Goal: Find specific page/section: Find specific page/section

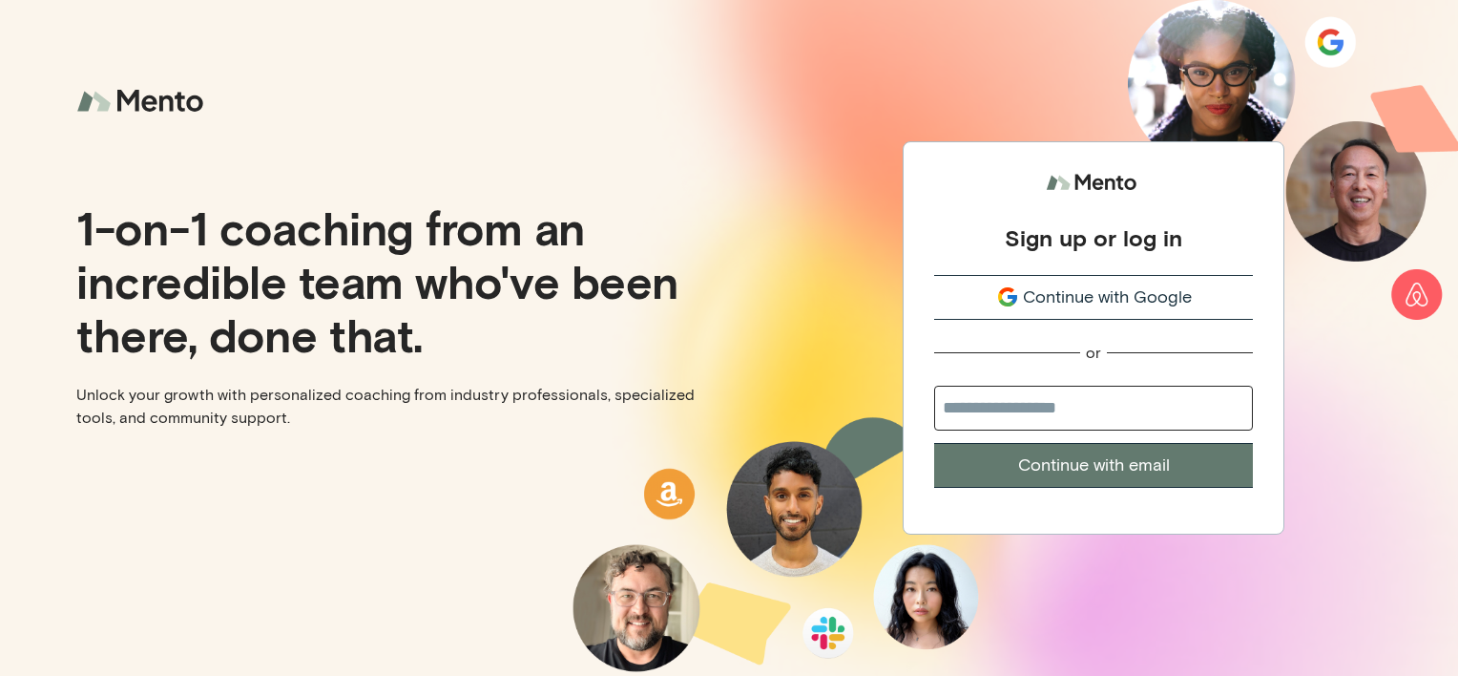
click at [1020, 456] on button "Continue with email" at bounding box center [1093, 465] width 319 height 45
click at [951, 477] on button "Continue with email" at bounding box center [1093, 465] width 319 height 45
click at [964, 463] on button "Continue with email" at bounding box center [1093, 465] width 319 height 45
click at [1064, 285] on span "Continue with Google" at bounding box center [1107, 297] width 169 height 26
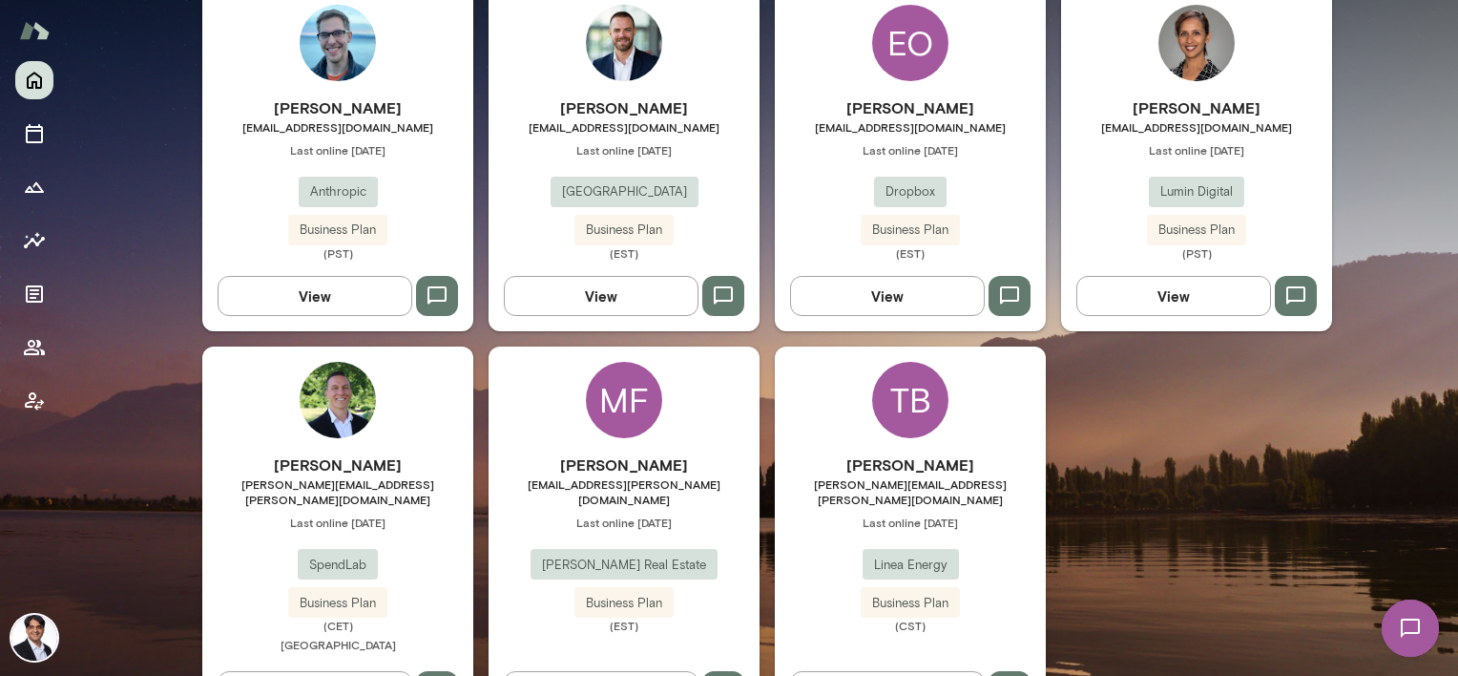
scroll to position [596, 0]
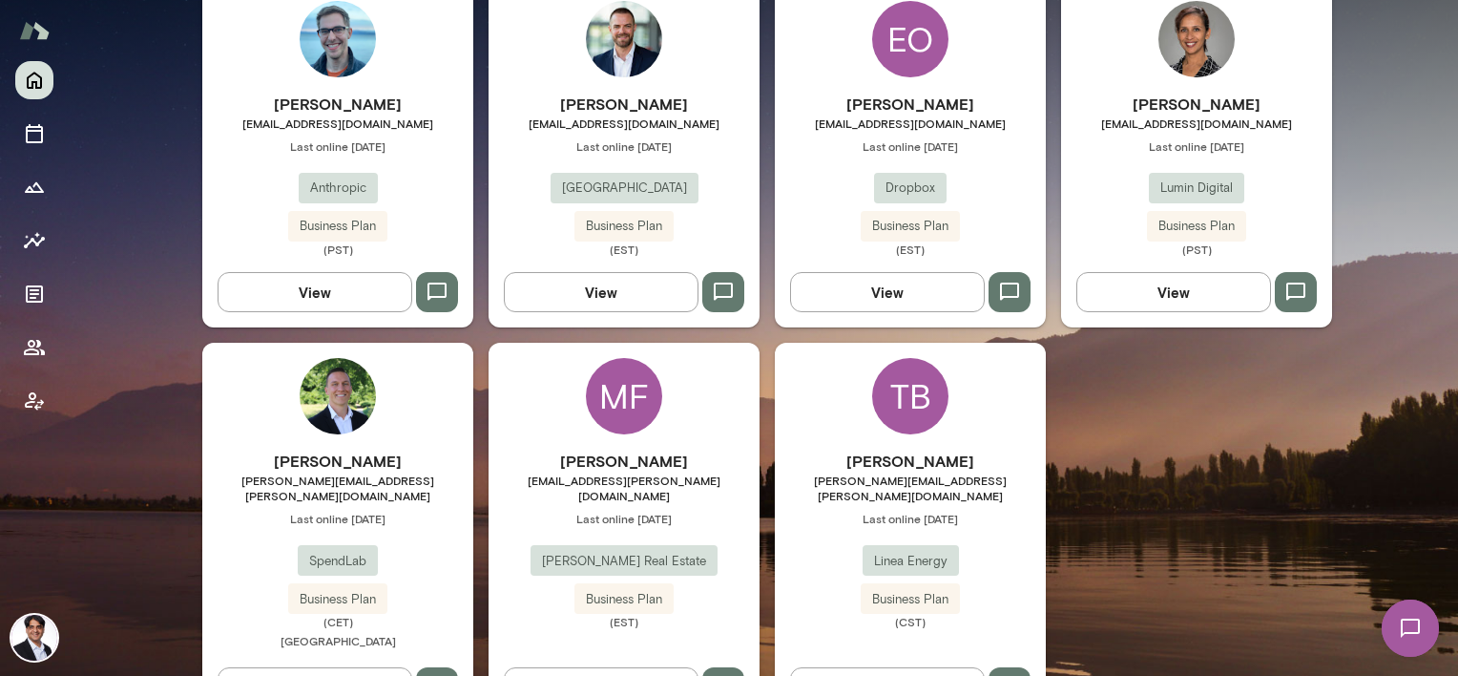
click at [652, 492] on div "Max Finkelstein max.finkelstein@yahoo.com Last online October 13 Churchill Real…" at bounding box center [624, 538] width 271 height 179
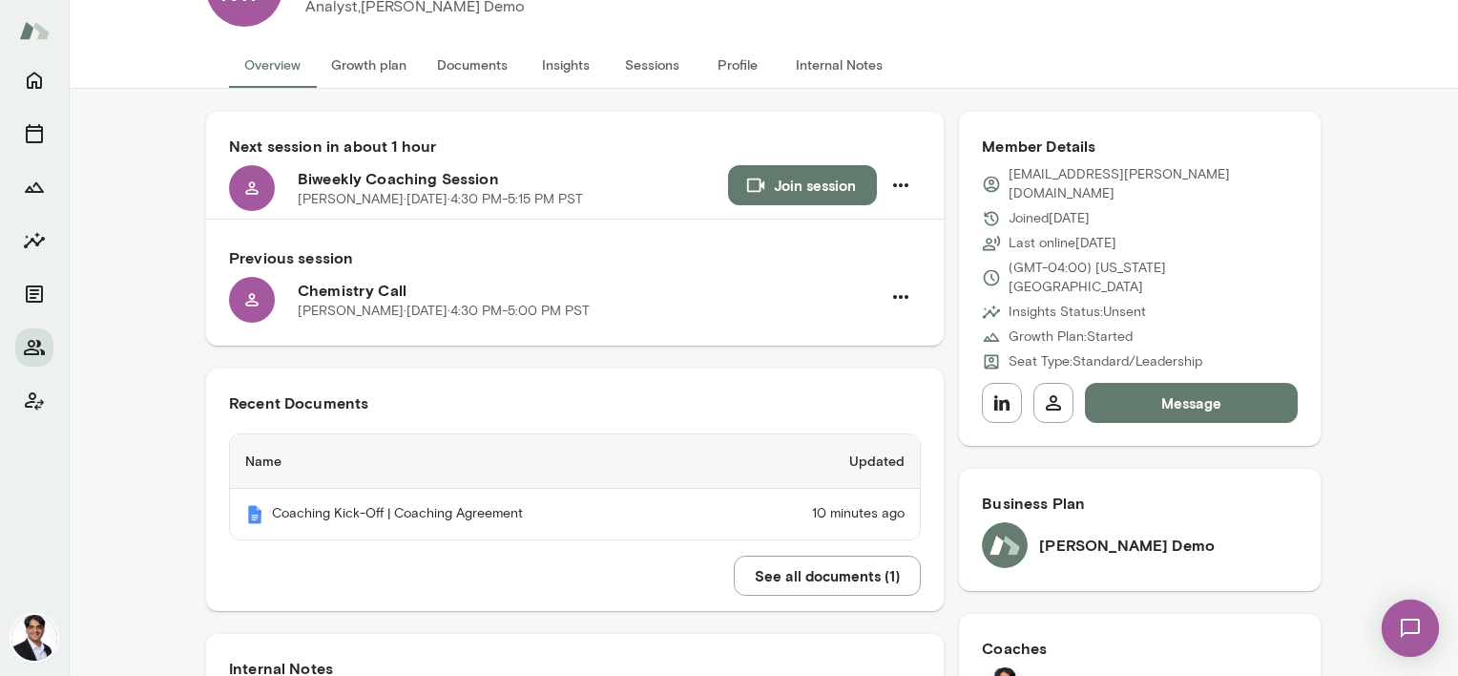
scroll to position [191, 0]
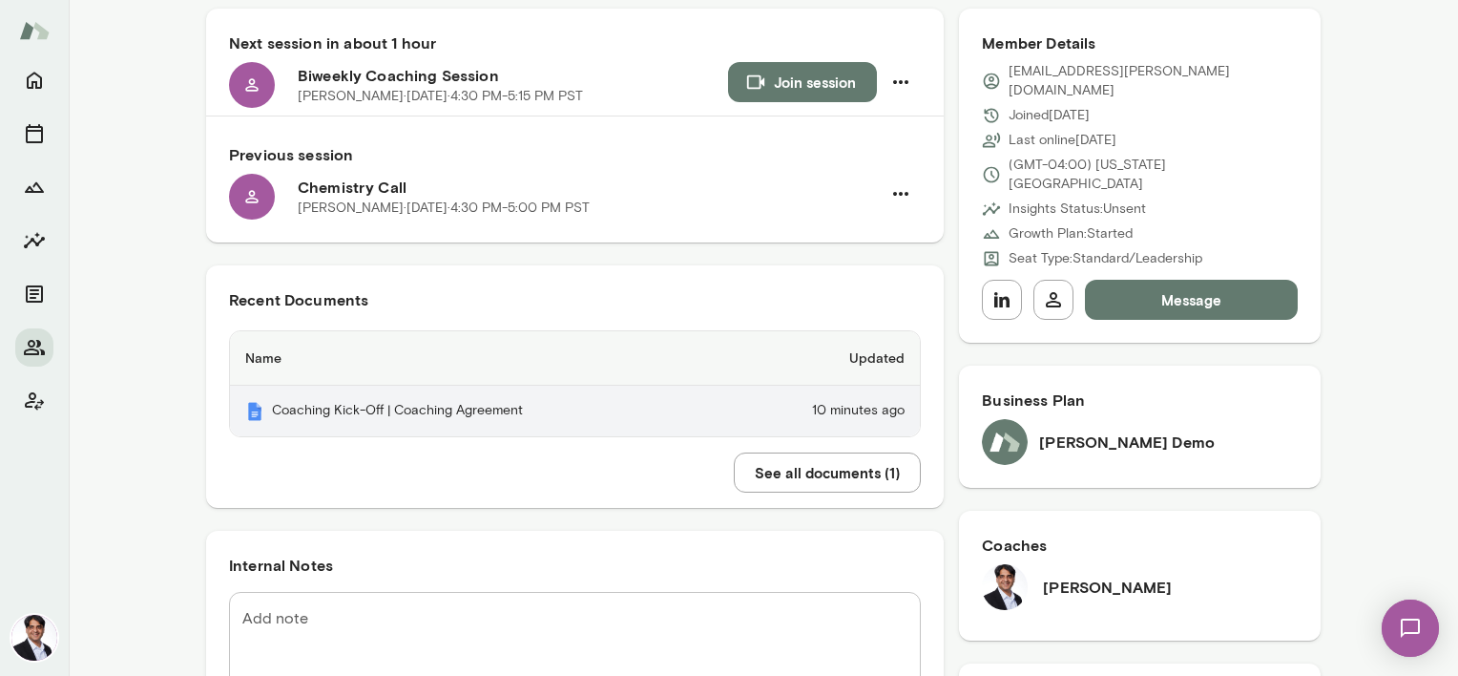
click at [412, 414] on th "Coaching Kick-Off | Coaching Agreement" at bounding box center [476, 411] width 493 height 51
